Goal: Task Accomplishment & Management: Manage account settings

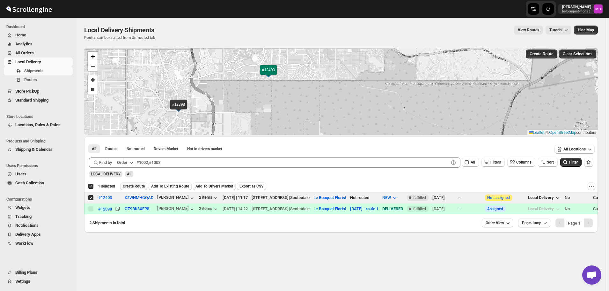
click at [136, 182] on button "Create Route" at bounding box center [133, 186] width 27 height 8
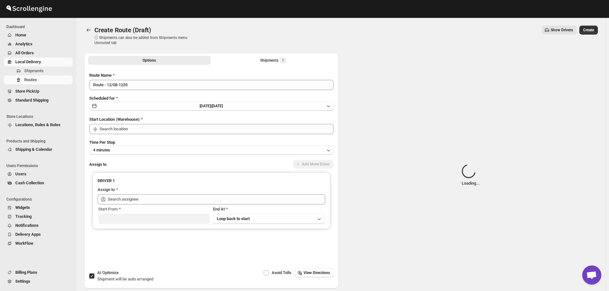
type input "Le Bouquet Florist"
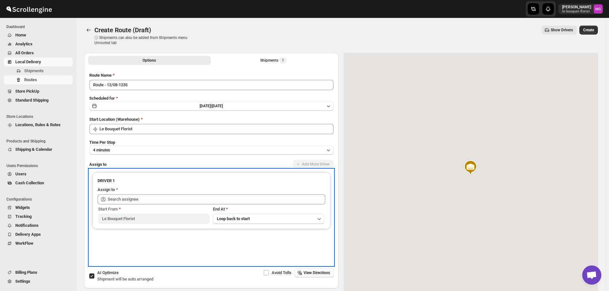
click at [199, 193] on div "Assign to" at bounding box center [212, 190] width 228 height 8
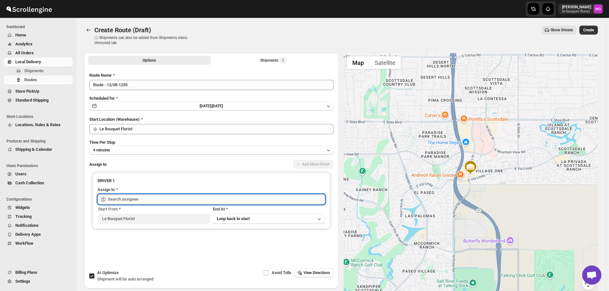
click at [196, 200] on input "text" at bounding box center [217, 199] width 218 height 10
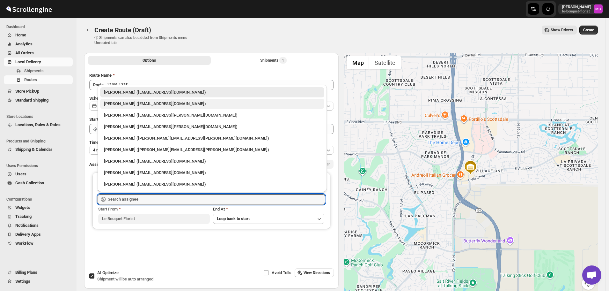
click at [147, 105] on div "[PERSON_NAME] ([EMAIL_ADDRESS][DOMAIN_NAME])" at bounding box center [212, 103] width 217 height 6
type input "[PERSON_NAME] ([EMAIL_ADDRESS][DOMAIN_NAME])"
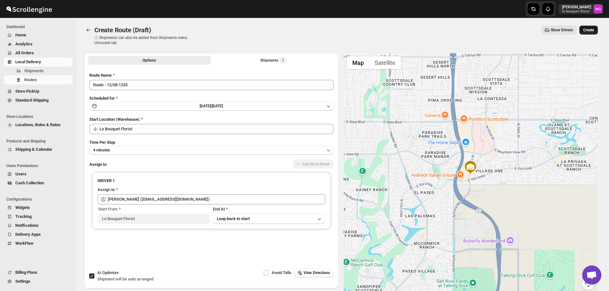
click at [592, 28] on span "Create" at bounding box center [588, 29] width 11 height 5
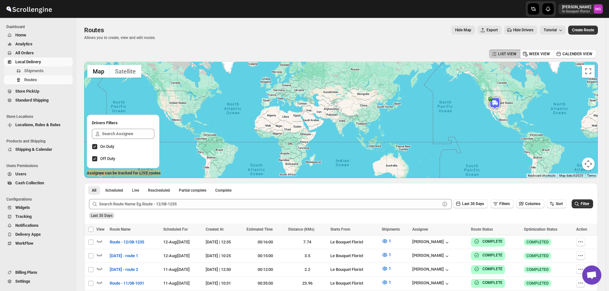
click at [22, 67] on button "Shipments" at bounding box center [38, 70] width 69 height 9
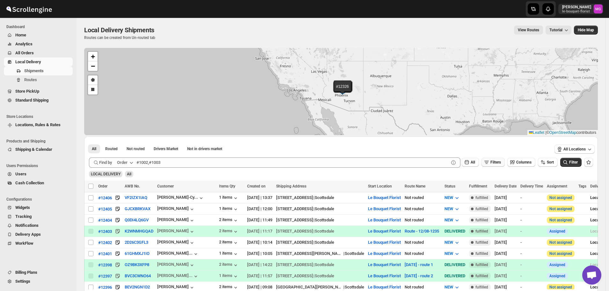
click at [501, 164] on span "Filters" at bounding box center [496, 162] width 11 height 4
click at [502, 188] on span "Add Filter" at bounding box center [498, 187] width 17 height 5
click at [468, 186] on icon "button" at bounding box center [467, 187] width 6 height 6
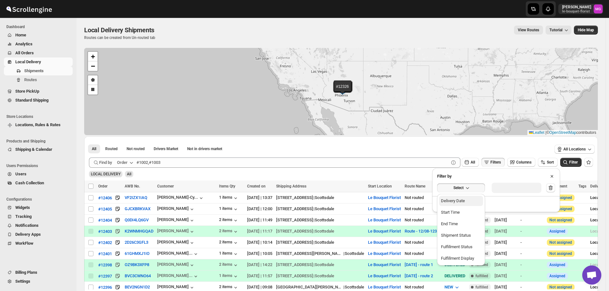
click at [456, 199] on div "Delivery Date" at bounding box center [453, 200] width 24 height 6
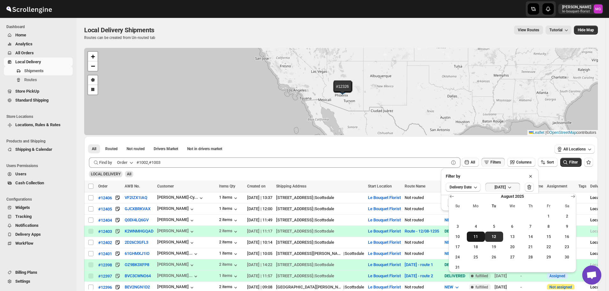
click at [475, 237] on span "11" at bounding box center [475, 236] width 13 height 5
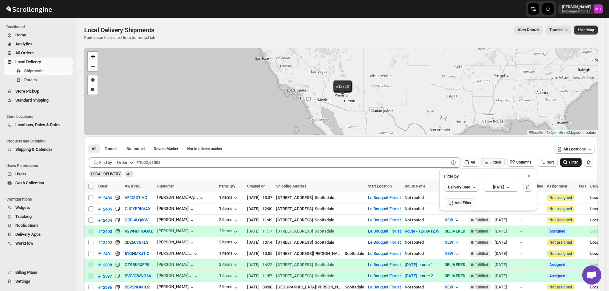
click at [569, 161] on icon "submit" at bounding box center [565, 162] width 6 height 6
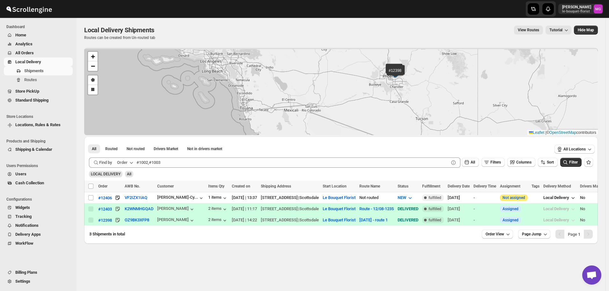
drag, startPoint x: 421, startPoint y: 71, endPoint x: 387, endPoint y: 89, distance: 38.7
click at [418, 116] on div "#12406 #12403 #12398 + − Draw a polygon Draw a rectangle Leaflet | © OpenStreet…" at bounding box center [341, 91] width 514 height 87
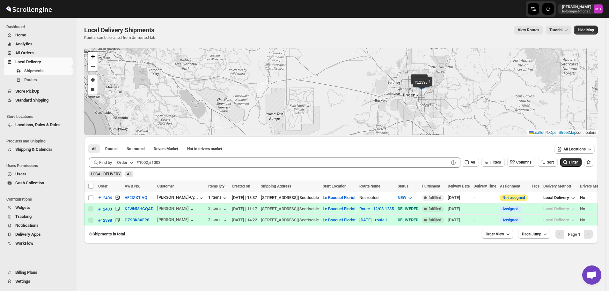
drag, startPoint x: 479, startPoint y: 101, endPoint x: 458, endPoint y: 109, distance: 22.4
click at [458, 109] on div "#12406 #12403 #12398 + − Draw a polygon Draw a rectangle Leaflet | © OpenStreet…" at bounding box center [341, 91] width 514 height 87
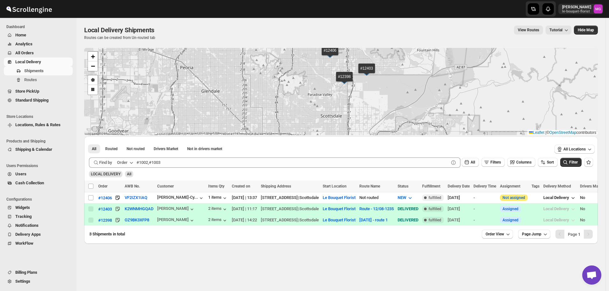
drag, startPoint x: 392, startPoint y: 113, endPoint x: 395, endPoint y: 116, distance: 4.6
click at [395, 116] on div "#12406 #12403 #12398 + − Draw a polygon Draw a rectangle Leaflet | © OpenStreet…" at bounding box center [341, 91] width 514 height 87
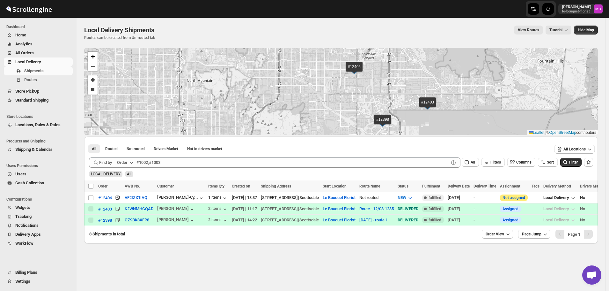
drag, startPoint x: 348, startPoint y: 93, endPoint x: 345, endPoint y: 104, distance: 11.1
click at [345, 104] on div "#12406 #12403 #12398 + − Draw a polygon Draw a rectangle Leaflet | © OpenStreet…" at bounding box center [341, 91] width 514 height 87
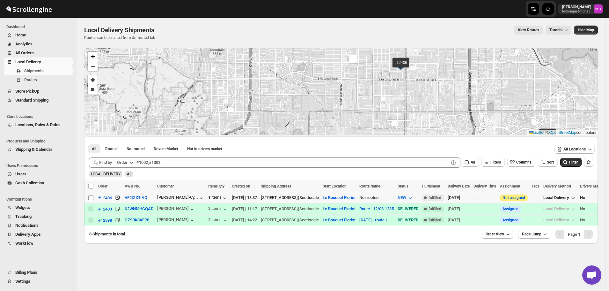
click at [88, 198] on input "Select shipment" at bounding box center [90, 197] width 5 height 5
checkbox input "true"
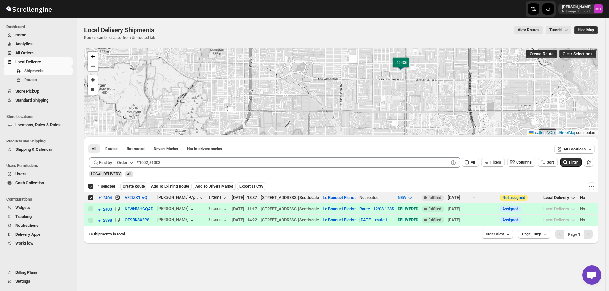
click at [131, 187] on span "Create Route" at bounding box center [134, 185] width 22 height 5
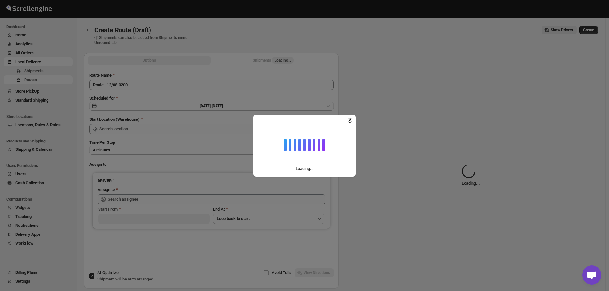
type input "Le Bouquet Florist"
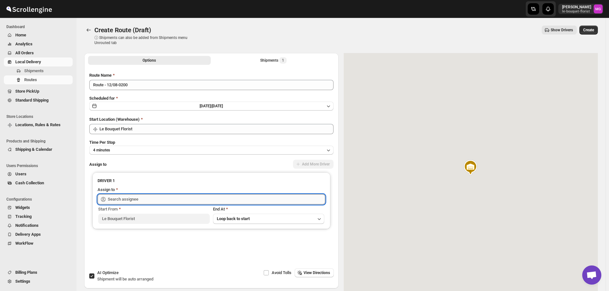
click at [142, 196] on input "text" at bounding box center [217, 199] width 218 height 10
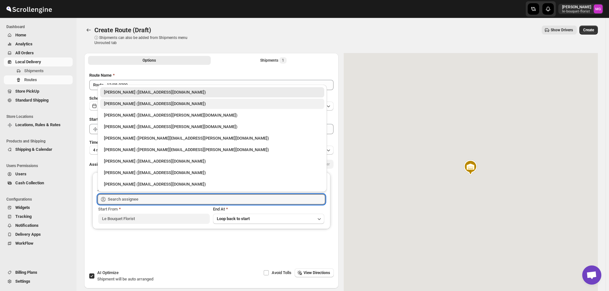
click at [132, 107] on div "Olivia Trott (oetrott@gmail.com)" at bounding box center [212, 104] width 224 height 10
type input "Olivia Trott (oetrott@gmail.com)"
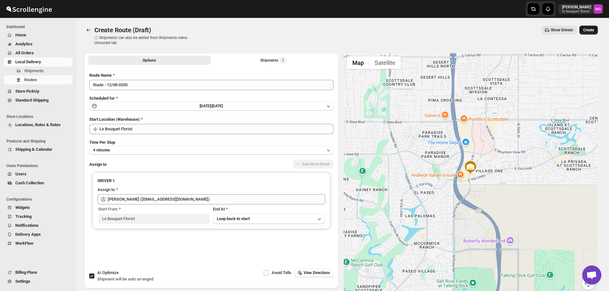
click at [594, 32] on span "Create" at bounding box center [588, 29] width 11 height 5
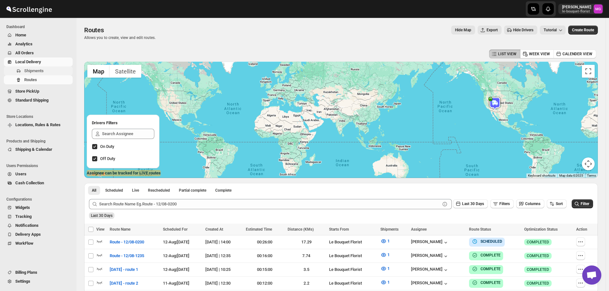
click at [24, 70] on span "Shipments" at bounding box center [33, 70] width 19 height 5
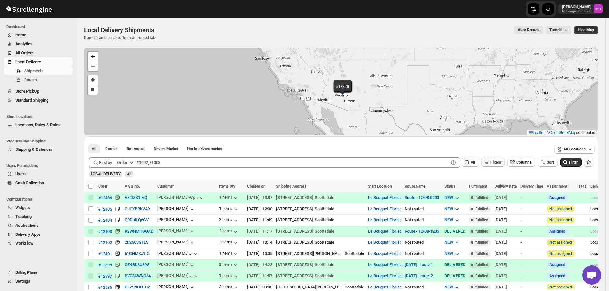
click at [504, 159] on button "Filters" at bounding box center [493, 162] width 23 height 9
click at [499, 187] on span "Add Filter" at bounding box center [498, 187] width 17 height 5
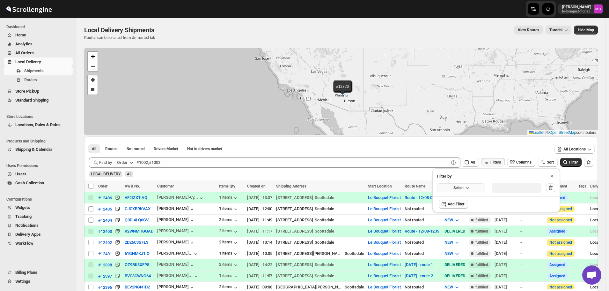
click at [475, 186] on button "Select" at bounding box center [461, 187] width 48 height 9
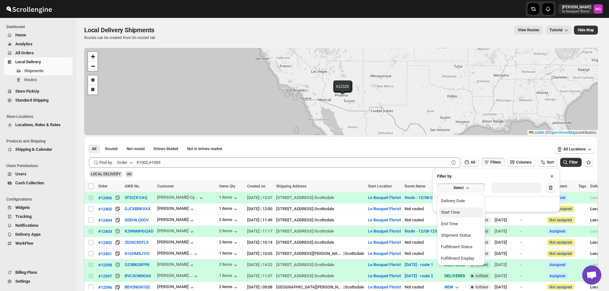
click at [465, 210] on button "Start Time" at bounding box center [461, 212] width 44 height 10
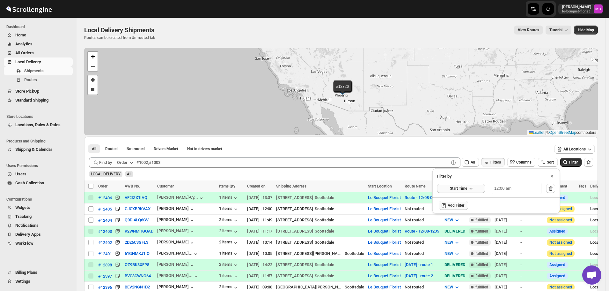
click at [470, 186] on icon "button" at bounding box center [471, 188] width 6 height 6
click at [465, 194] on ul "Delivery Date End Time Shipment Status Fulfillment Status Fulfillment Display" at bounding box center [461, 224] width 48 height 60
click at [463, 201] on div "Delivery Date" at bounding box center [453, 201] width 24 height 6
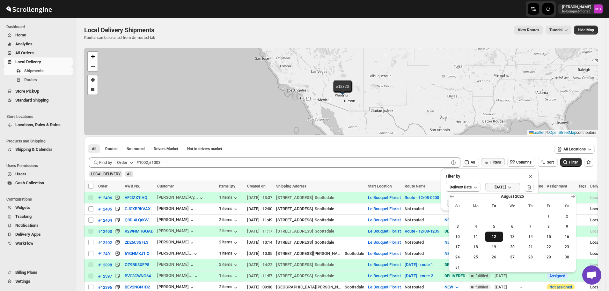
click at [494, 238] on span "12" at bounding box center [494, 236] width 13 height 5
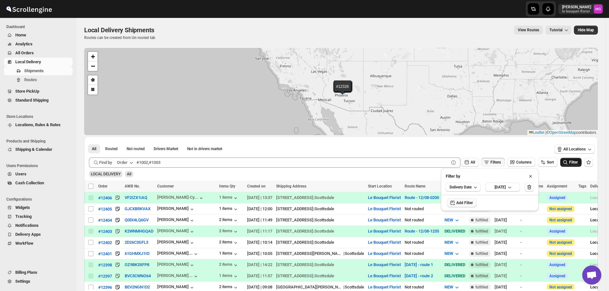
click at [571, 158] on button "Filter" at bounding box center [570, 162] width 21 height 9
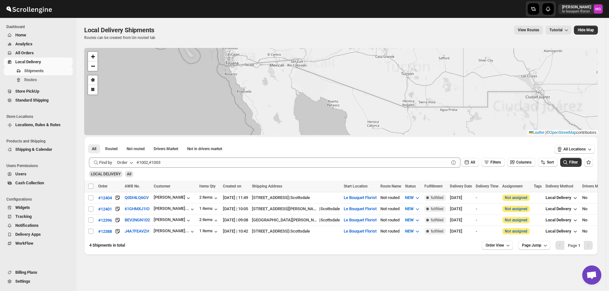
drag, startPoint x: 398, startPoint y: 80, endPoint x: 379, endPoint y: 118, distance: 42.5
click at [398, 136] on div "#12404 #12401 #12396 #12388 + − Draw a polygon Draw a rectangle Leaflet | © Ope…" at bounding box center [341, 151] width 514 height 207
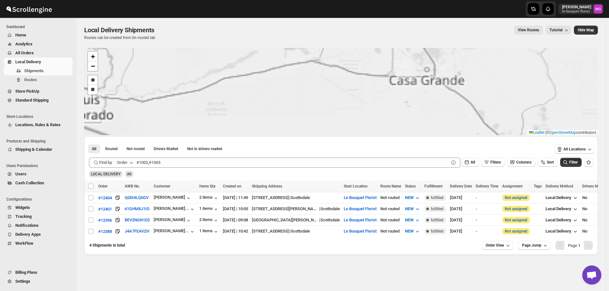
drag, startPoint x: 426, startPoint y: 138, endPoint x: 425, endPoint y: 146, distance: 8.0
click at [425, 144] on div "#12404 #12401 #12396 #12388 + − Draw a polygon Draw a rectangle Leaflet | © Ope…" at bounding box center [341, 151] width 514 height 207
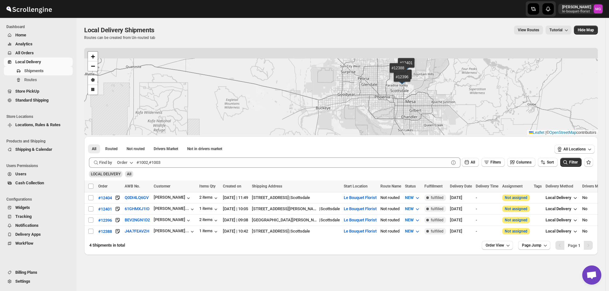
drag, startPoint x: 417, startPoint y: 87, endPoint x: 414, endPoint y: 131, distance: 44.1
click at [414, 131] on div "#12404 #12401 #12396 #12388 + − Draw a polygon Draw a rectangle Leaflet | © Ope…" at bounding box center [341, 91] width 514 height 87
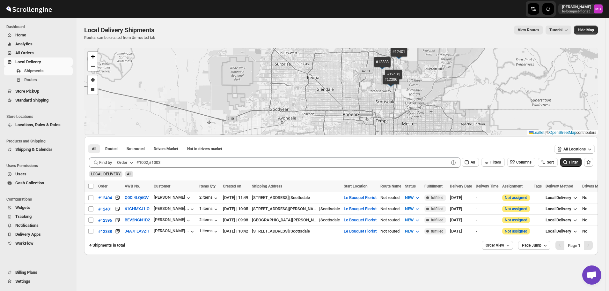
drag, startPoint x: 417, startPoint y: 82, endPoint x: 417, endPoint y: 104, distance: 22.3
click at [417, 104] on div "#12404 #12401 #12396 #12388 + − Draw a polygon Draw a rectangle Leaflet | © Ope…" at bounding box center [341, 91] width 514 height 87
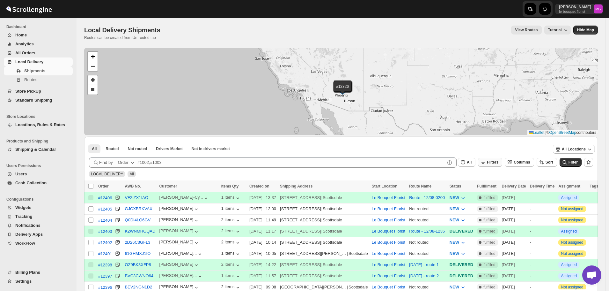
click at [494, 161] on span "Filters" at bounding box center [492, 162] width 11 height 4
click at [493, 188] on span "Add Filter" at bounding box center [499, 187] width 18 height 5
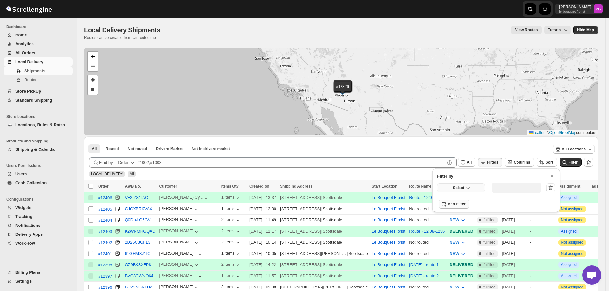
click at [465, 187] on icon "button" at bounding box center [468, 187] width 6 height 6
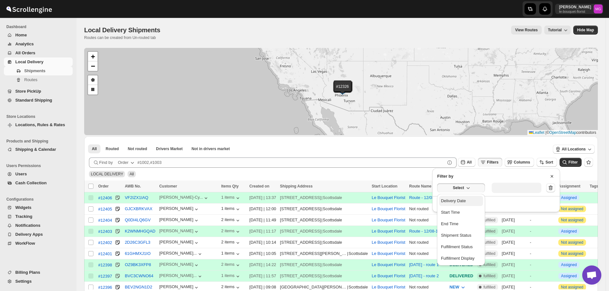
click at [463, 198] on div "Delivery Date" at bounding box center [453, 200] width 25 height 6
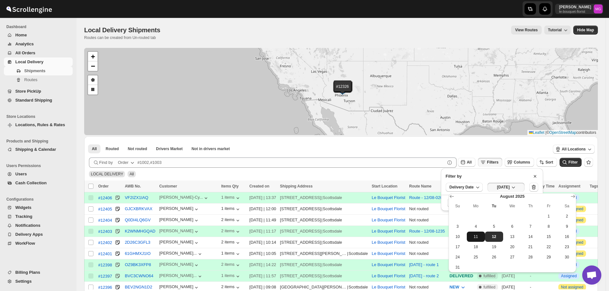
click at [473, 237] on span "11" at bounding box center [475, 236] width 13 height 5
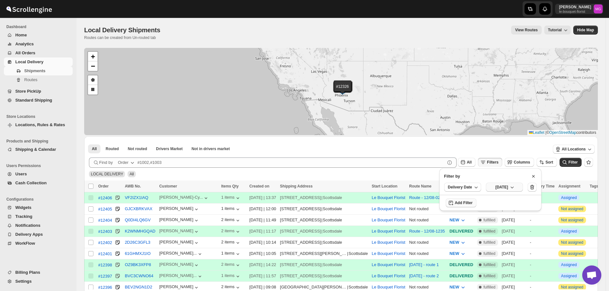
click at [508, 184] on button "Mon Aug 11 2025" at bounding box center [504, 186] width 37 height 9
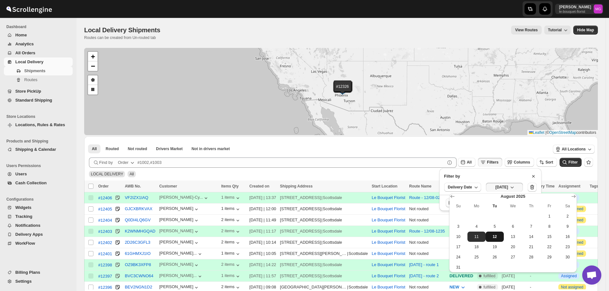
click at [491, 235] on span "12" at bounding box center [494, 236] width 13 height 5
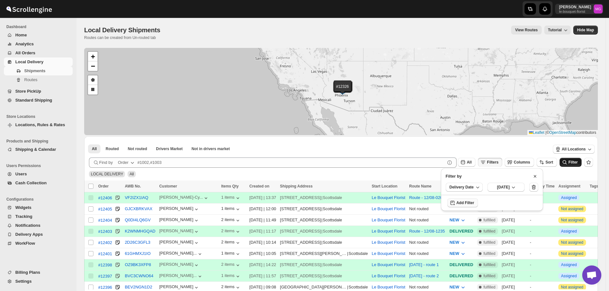
click at [566, 163] on icon "submit" at bounding box center [565, 162] width 6 height 6
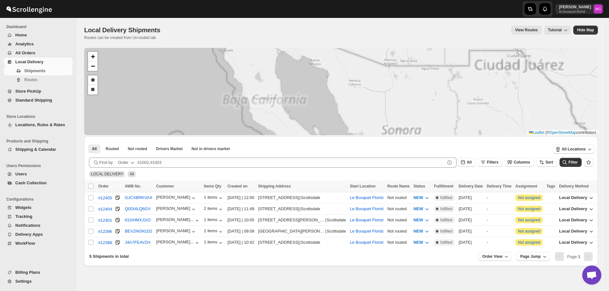
drag, startPoint x: 367, startPoint y: 111, endPoint x: 376, endPoint y: 134, distance: 24.8
click at [376, 134] on div "#12405 #12404 #12401 #12396 #12388 + − Draw a polygon Draw a rectangle Leaflet …" at bounding box center [341, 91] width 514 height 87
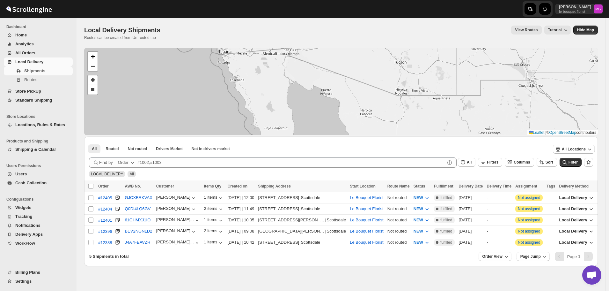
drag, startPoint x: 397, startPoint y: 81, endPoint x: 399, endPoint y: 122, distance: 41.5
click at [399, 121] on div "#12405 #12404 #12401 #12396 #12388 + − Draw a polygon Draw a rectangle Leaflet …" at bounding box center [341, 91] width 514 height 87
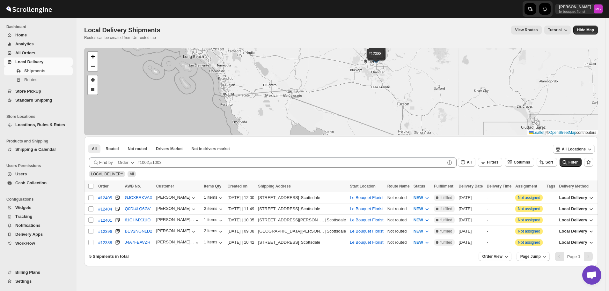
drag, startPoint x: 401, startPoint y: 87, endPoint x: 401, endPoint y: 111, distance: 23.9
click at [401, 110] on div "#12405 #12404 #12401 #12396 #12388 + − Draw a polygon Draw a rectangle Leaflet …" at bounding box center [341, 91] width 514 height 87
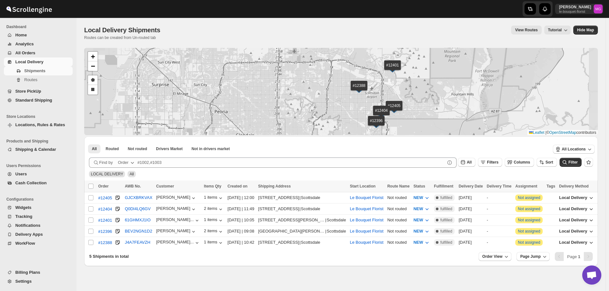
drag, startPoint x: 446, startPoint y: 105, endPoint x: 412, endPoint y: 105, distance: 33.8
click at [412, 105] on div "#12405 #12404 #12401 #12396 #12388 + − Draw a polygon Draw a rectangle Leaflet …" at bounding box center [341, 91] width 514 height 87
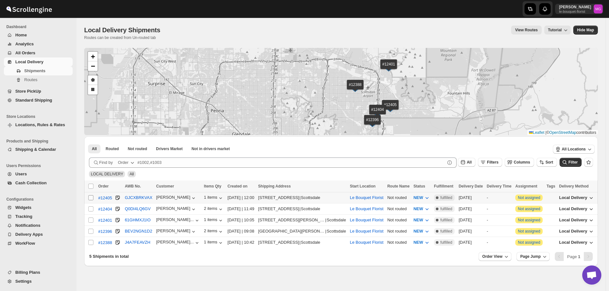
click at [90, 196] on input "Select shipment" at bounding box center [90, 197] width 5 height 5
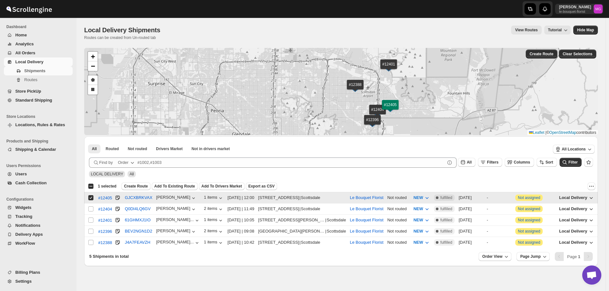
click at [90, 196] on input "Select shipment" at bounding box center [90, 197] width 5 height 5
checkbox input "false"
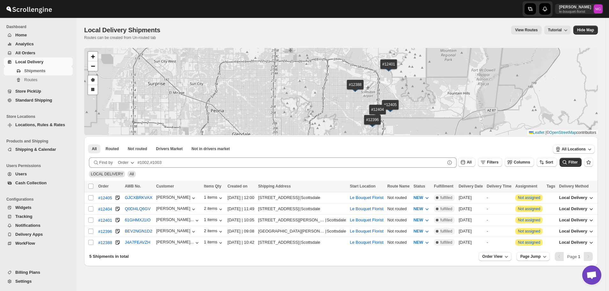
click at [50, 90] on span "Store PickUp" at bounding box center [43, 91] width 56 height 6
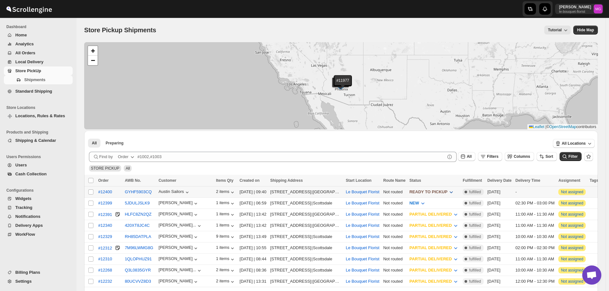
click at [439, 194] on span "READY TO PICKUP" at bounding box center [429, 191] width 38 height 5
click at [442, 247] on div "CUSTOMER PICKED UP" at bounding box center [444, 249] width 47 height 6
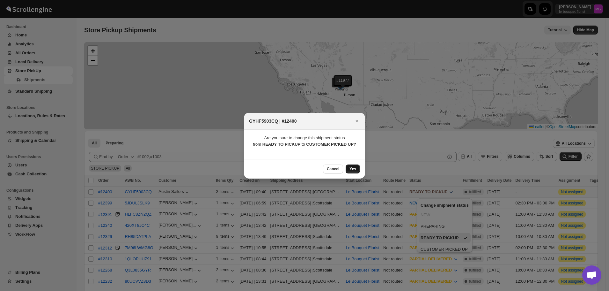
click at [352, 168] on span "Yes" at bounding box center [353, 168] width 7 height 5
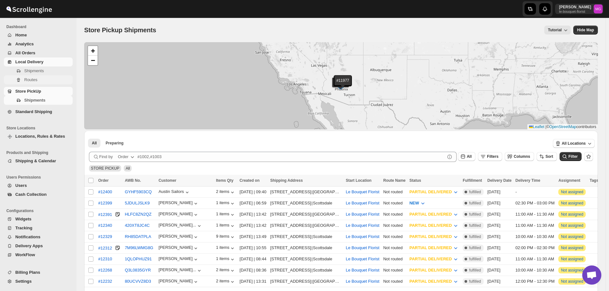
click at [33, 81] on span "Routes" at bounding box center [30, 79] width 13 height 5
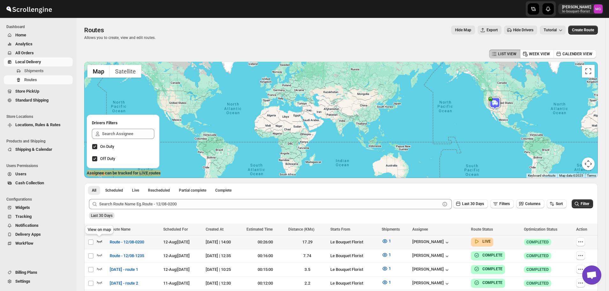
click at [98, 240] on icon "button" at bounding box center [99, 241] width 5 height 3
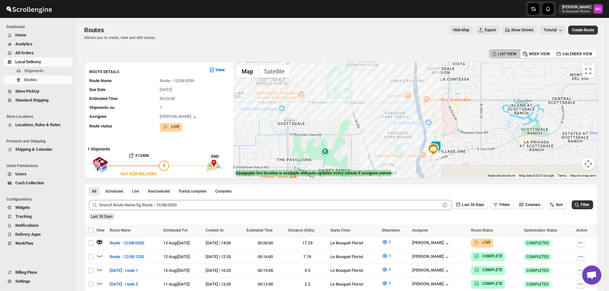
click at [442, 144] on img at bounding box center [436, 146] width 13 height 13
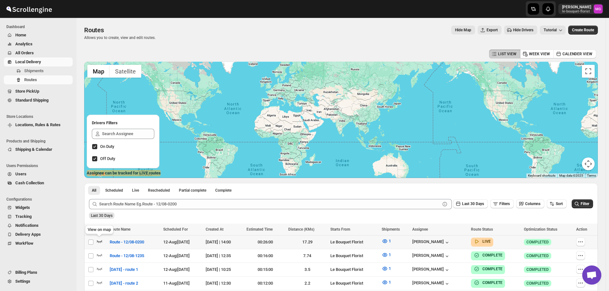
click at [99, 241] on icon "button" at bounding box center [99, 241] width 5 height 3
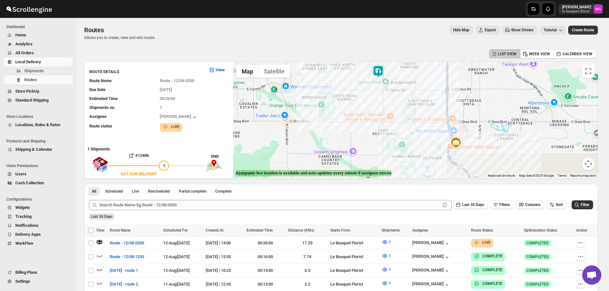
click at [377, 72] on img at bounding box center [378, 71] width 13 height 13
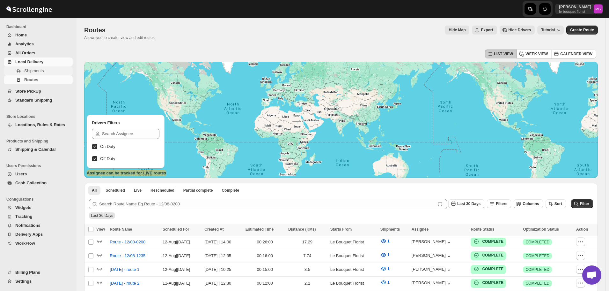
click at [25, 71] on span "Shipments" at bounding box center [33, 70] width 19 height 5
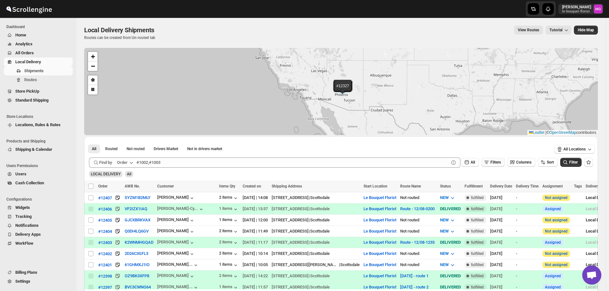
click at [499, 160] on span "Filters" at bounding box center [496, 162] width 11 height 4
click at [489, 186] on icon "button" at bounding box center [486, 187] width 6 height 6
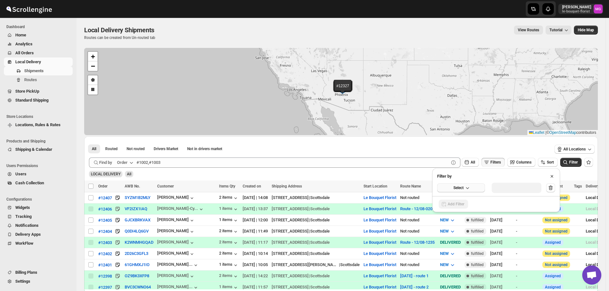
click at [479, 190] on button "Select" at bounding box center [461, 187] width 48 height 9
click at [467, 203] on button "Delivery Date" at bounding box center [461, 201] width 44 height 10
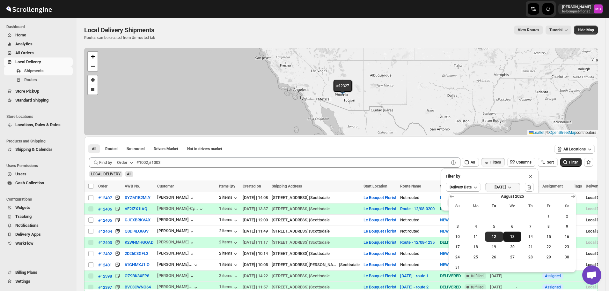
click at [512, 237] on span "13" at bounding box center [512, 236] width 13 height 5
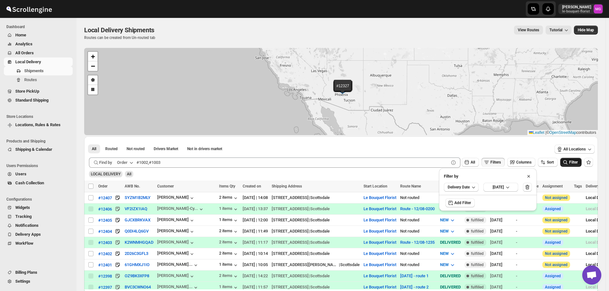
click at [569, 163] on icon "submit" at bounding box center [565, 162] width 6 height 6
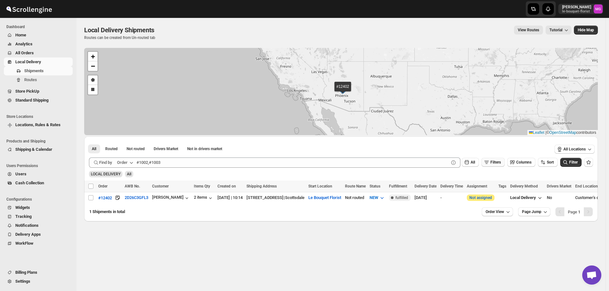
click at [501, 161] on span "Filters" at bounding box center [496, 162] width 11 height 4
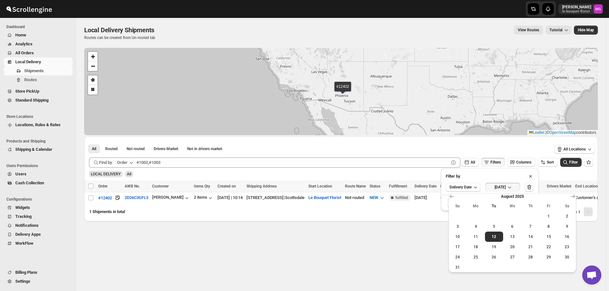
drag, startPoint x: 346, startPoint y: 233, endPoint x: 163, endPoint y: 209, distance: 184.9
click at [346, 233] on div "Local Delivery Shipments. This page is ready Local Delivery Shipments Routes ca…" at bounding box center [341, 154] width 529 height 273
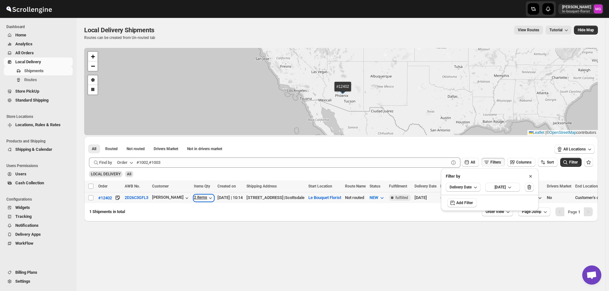
click at [196, 198] on div "2 items" at bounding box center [204, 198] width 20 height 6
click at [500, 186] on span "[DATE]" at bounding box center [500, 186] width 11 height 5
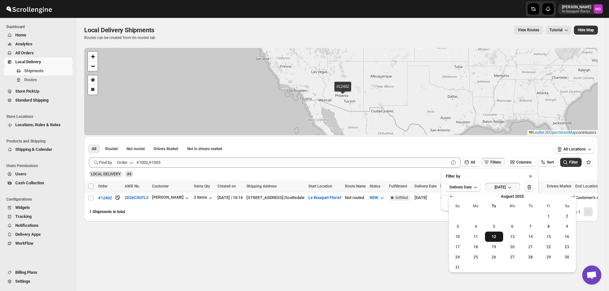
click at [495, 233] on button "12" at bounding box center [494, 236] width 18 height 10
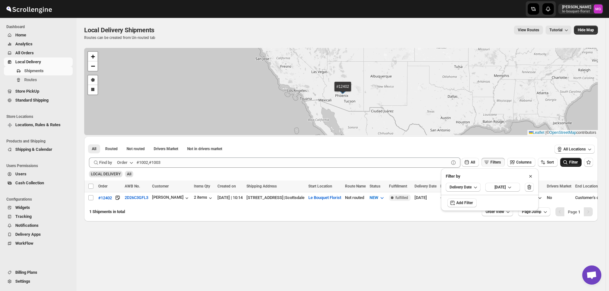
click at [567, 164] on icon "submit" at bounding box center [565, 162] width 6 height 6
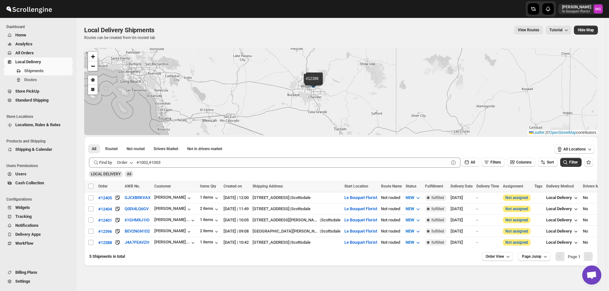
drag, startPoint x: 362, startPoint y: 83, endPoint x: 362, endPoint y: 110, distance: 27.4
click at [362, 110] on div "#12405 #12404 #12401 #12396 #12388 + − Draw a polygon Draw a rectangle Leaflet …" at bounding box center [341, 91] width 514 height 87
